Goal: Navigation & Orientation: Find specific page/section

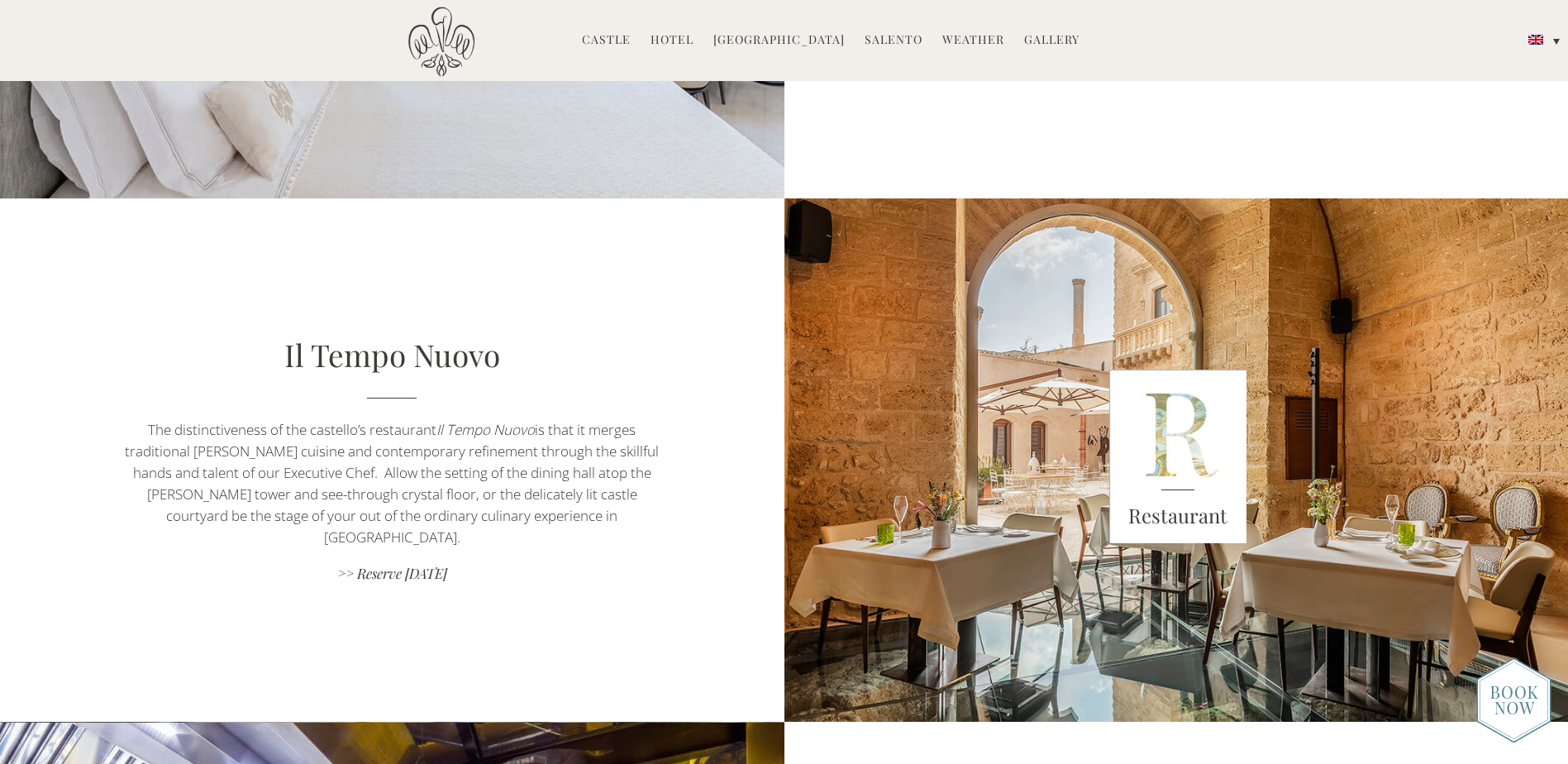
scroll to position [1267, 0]
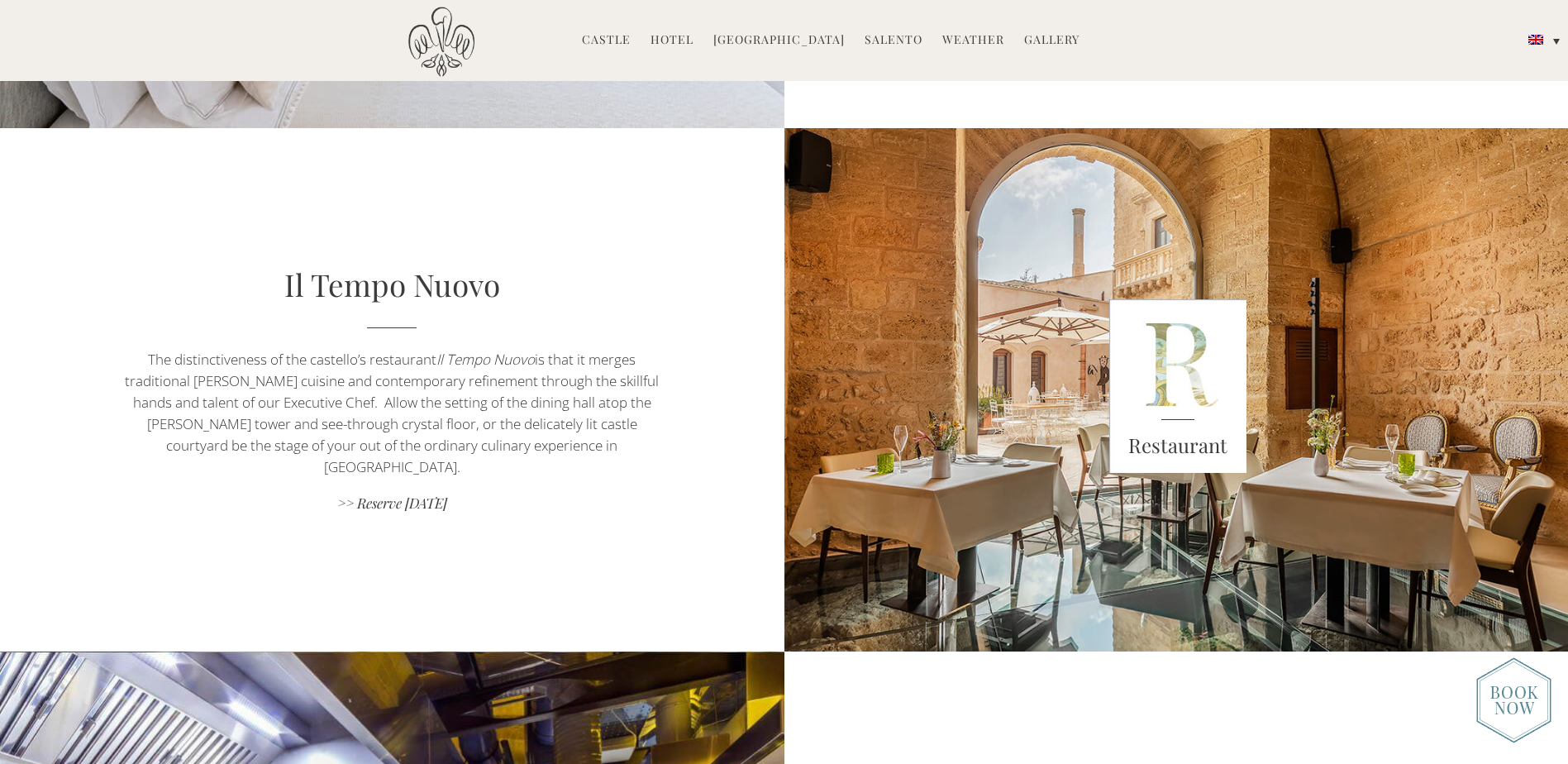
click at [1038, 36] on link "Gallery" at bounding box center [1052, 41] width 55 height 19
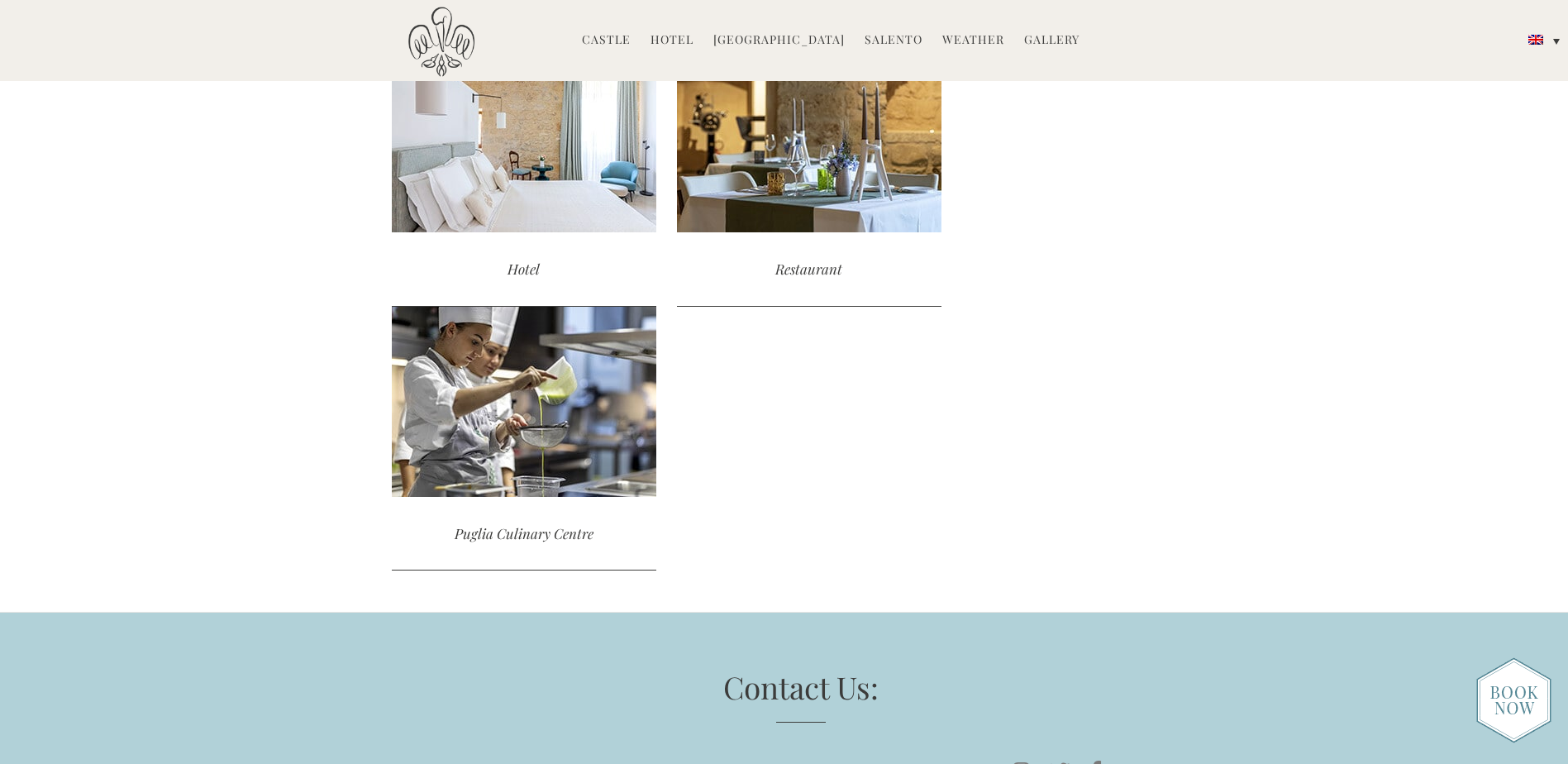
scroll to position [1911, 0]
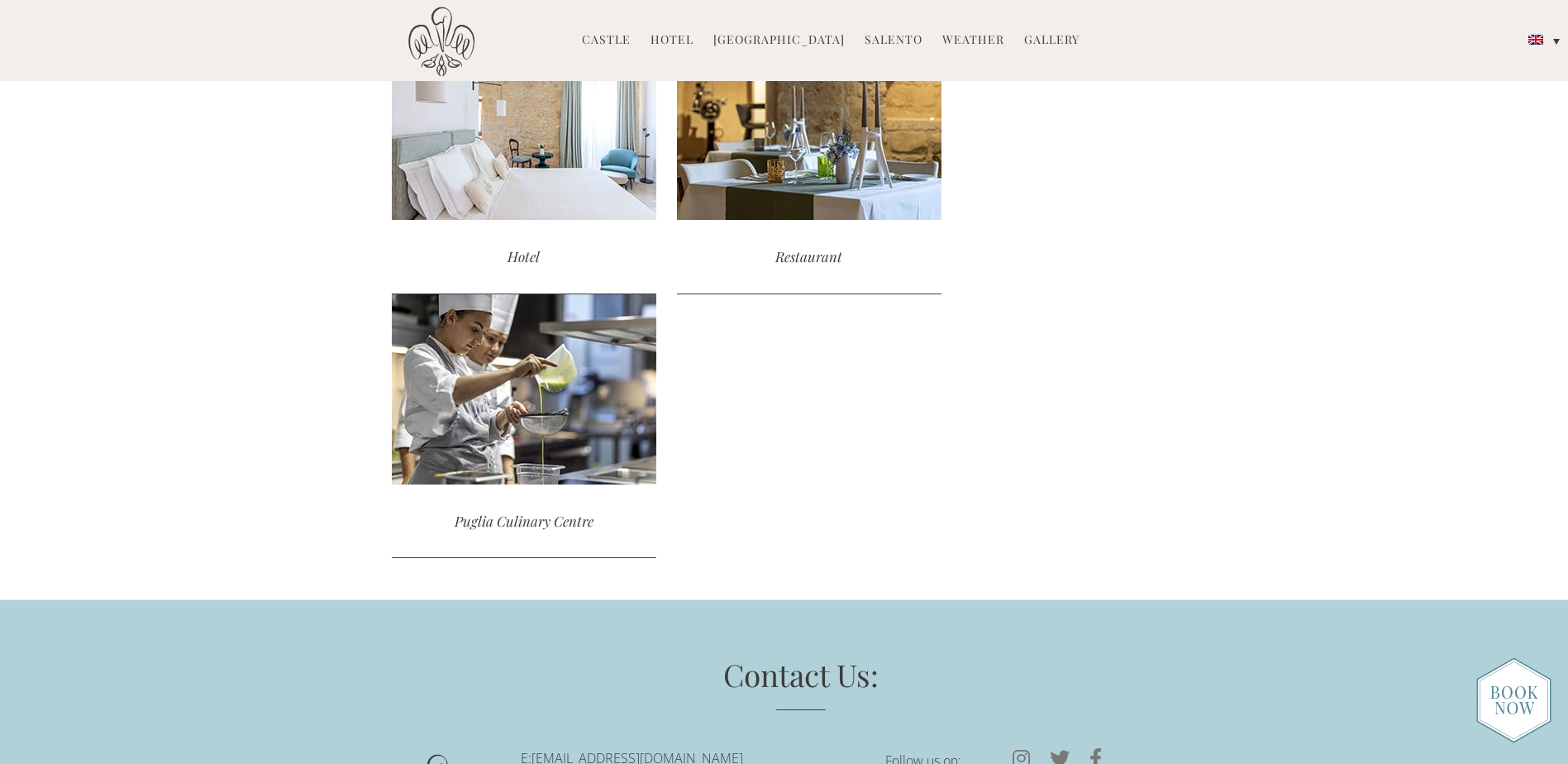
click at [1502, 710] on img at bounding box center [1514, 700] width 75 height 86
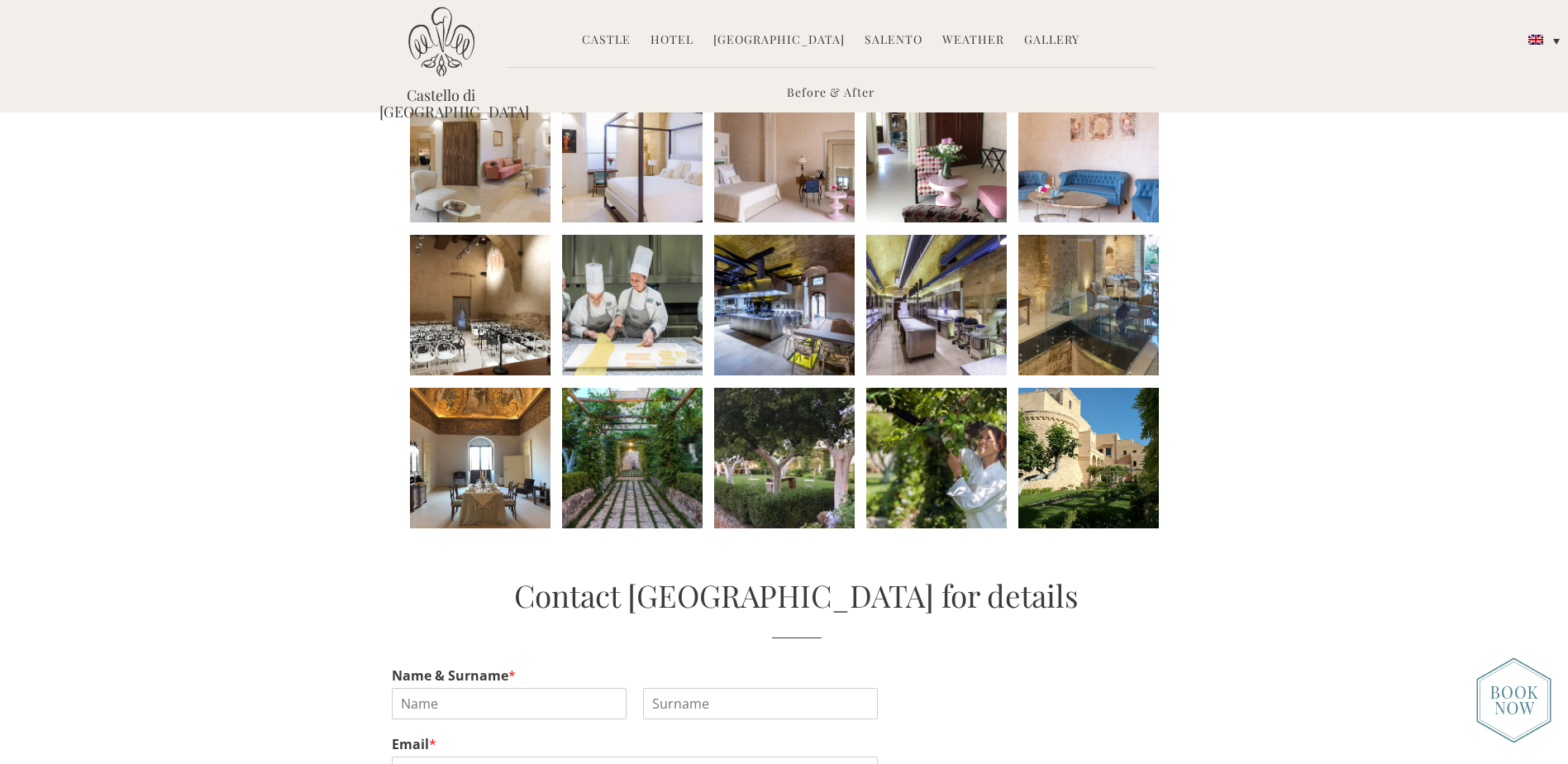
scroll to position [699, 0]
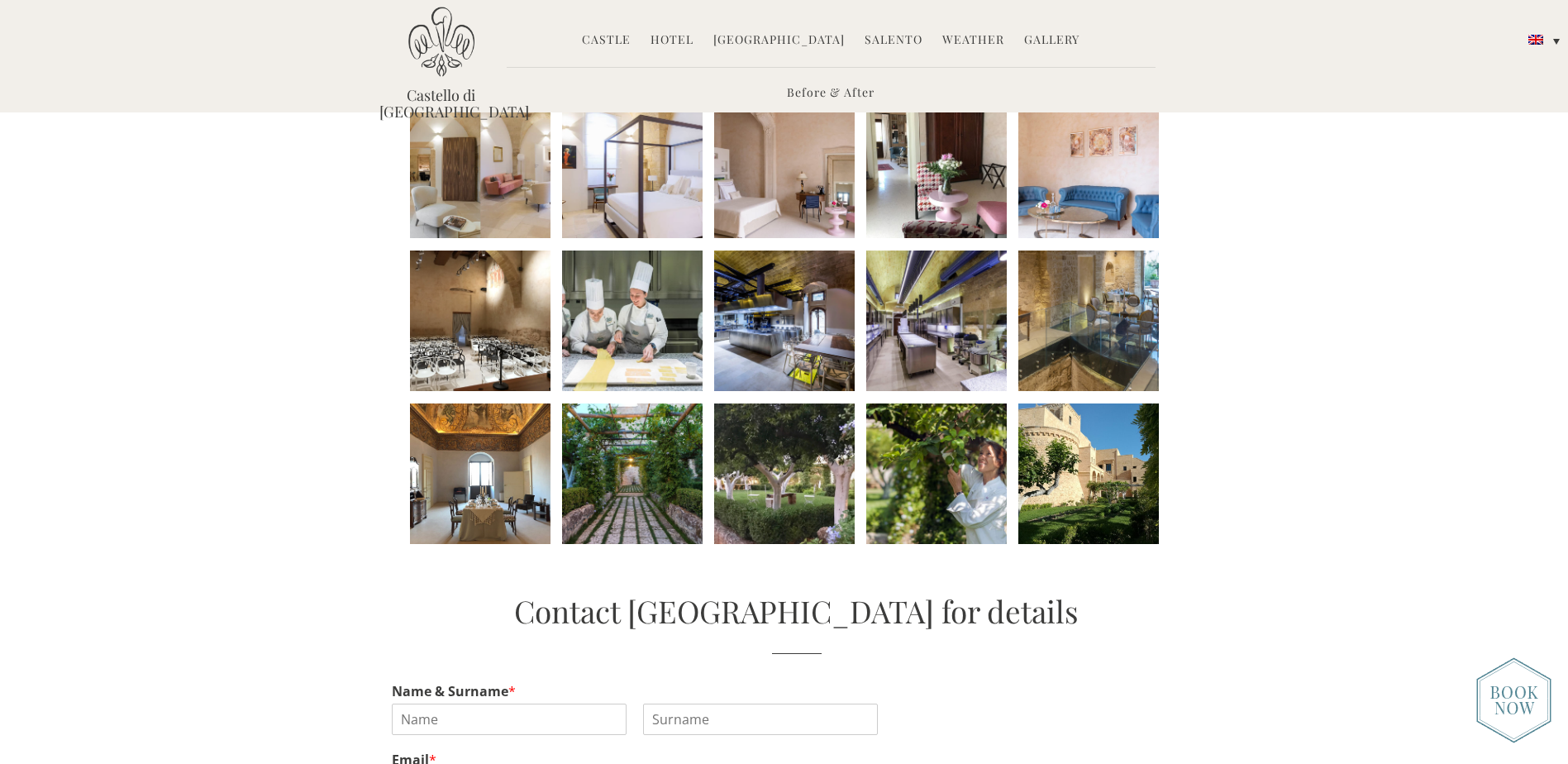
click at [603, 33] on link "Castle" at bounding box center [606, 41] width 48 height 19
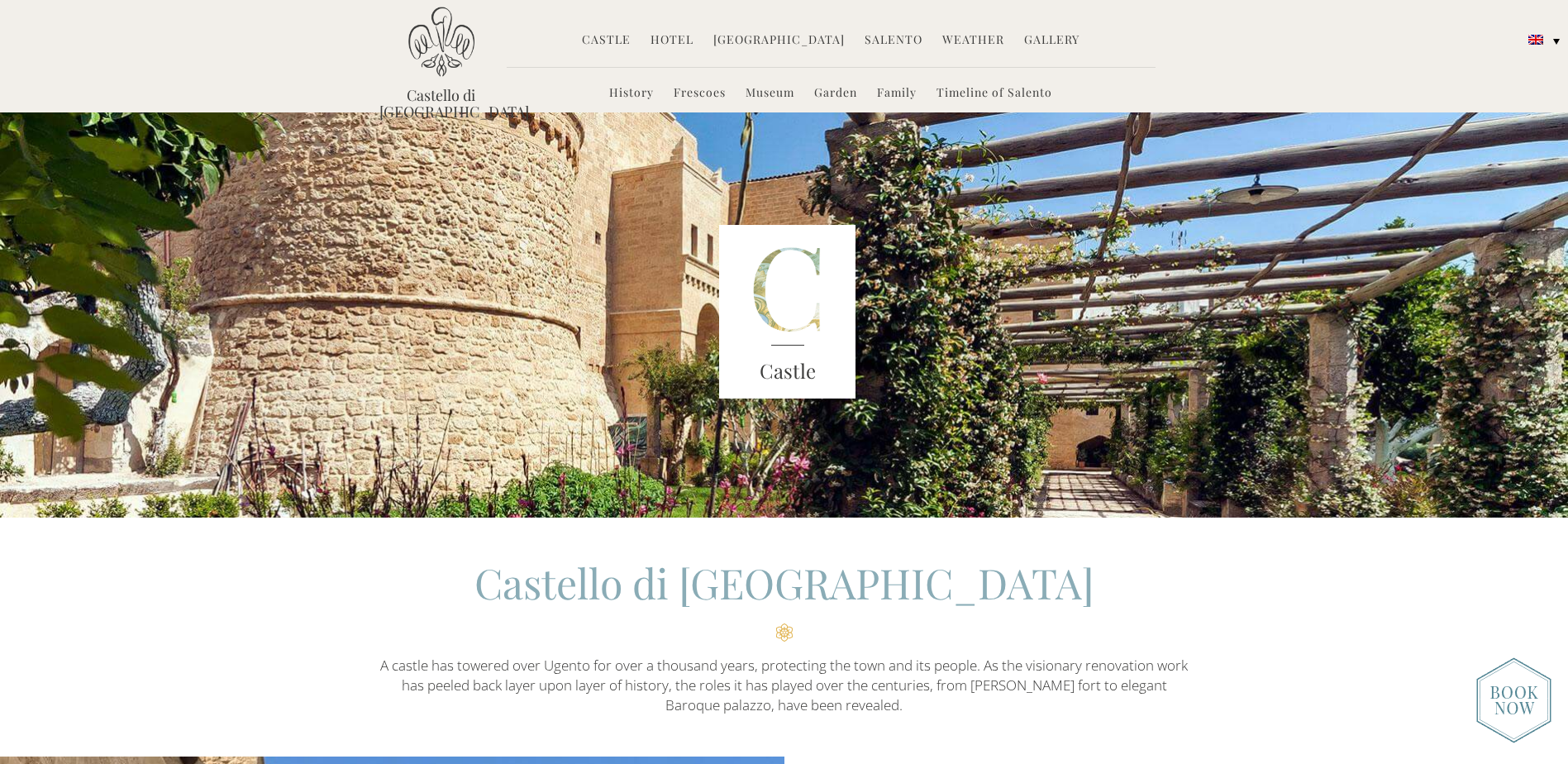
click at [689, 34] on link "Hotel" at bounding box center [671, 41] width 43 height 19
